Goal: Information Seeking & Learning: Learn about a topic

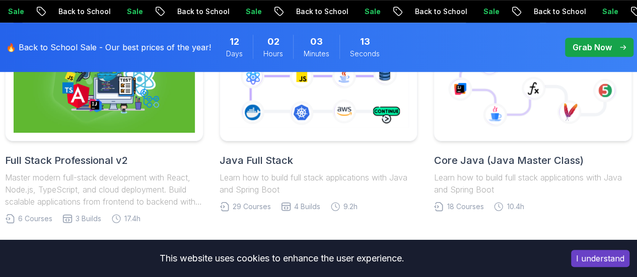
scroll to position [324, 0]
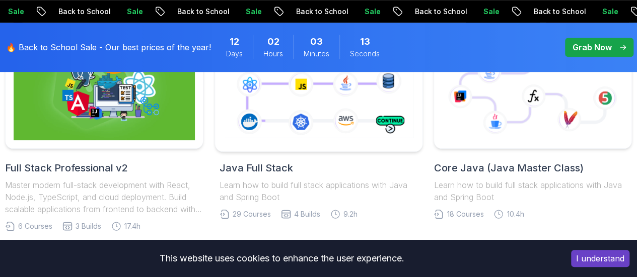
click at [348, 127] on icon at bounding box center [318, 86] width 194 height 108
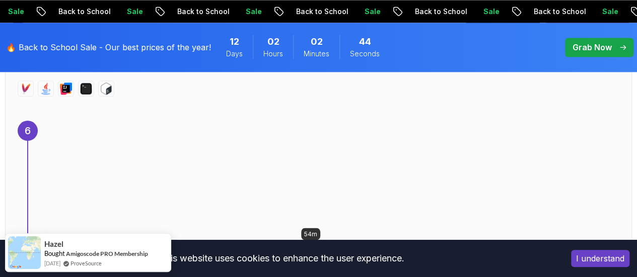
scroll to position [2695, 0]
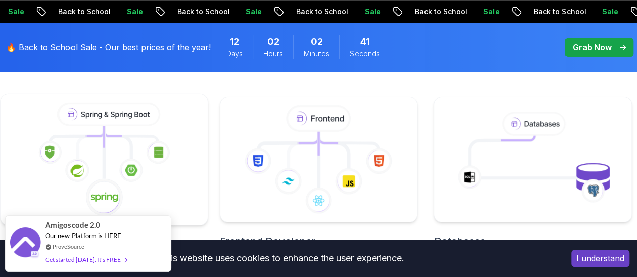
scroll to position [487, 0]
click at [164, 183] on icon at bounding box center [104, 159] width 190 height 114
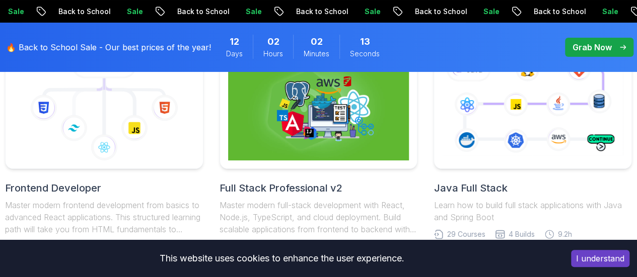
scroll to position [3845, 0]
